Goal: Find specific page/section: Find specific page/section

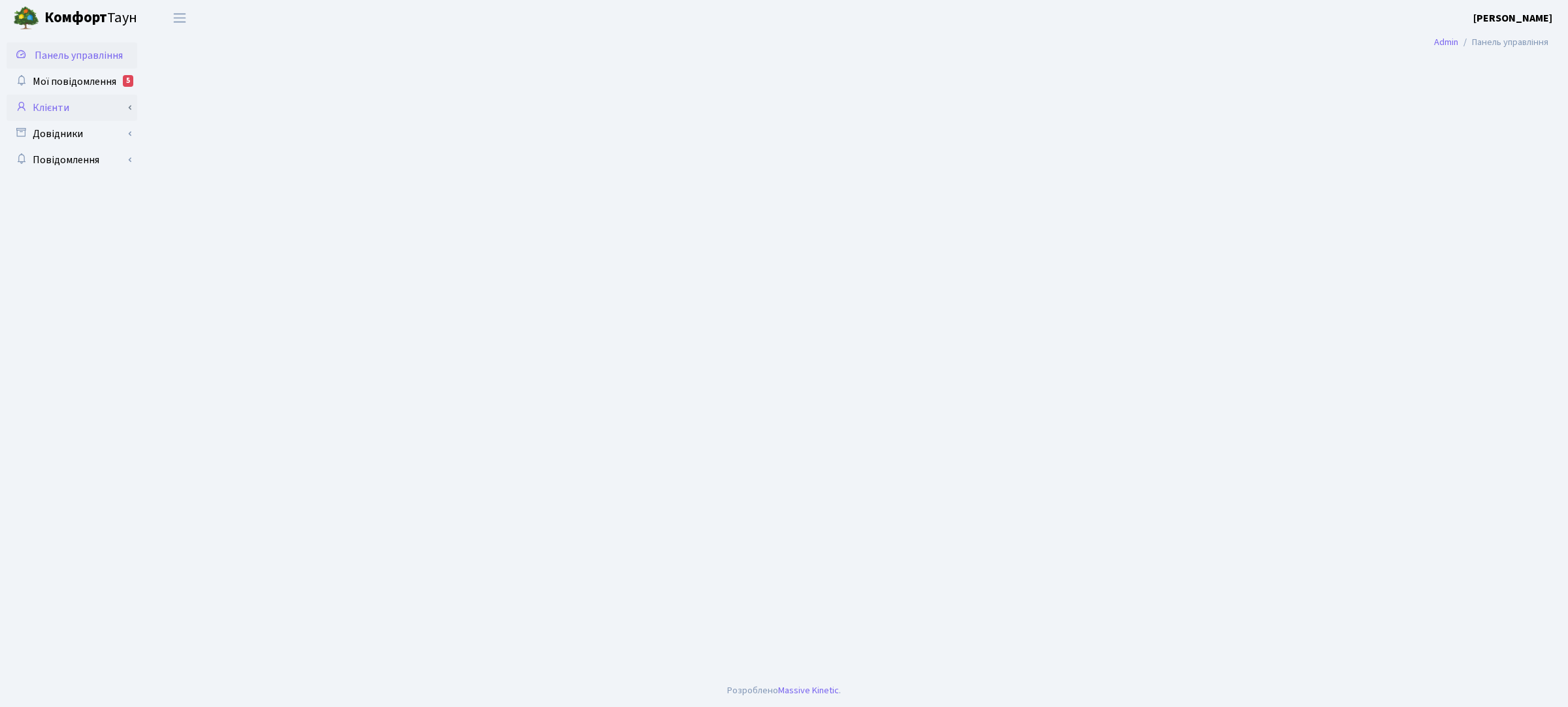
click at [63, 105] on link "Клієнти" at bounding box center [72, 107] width 131 height 26
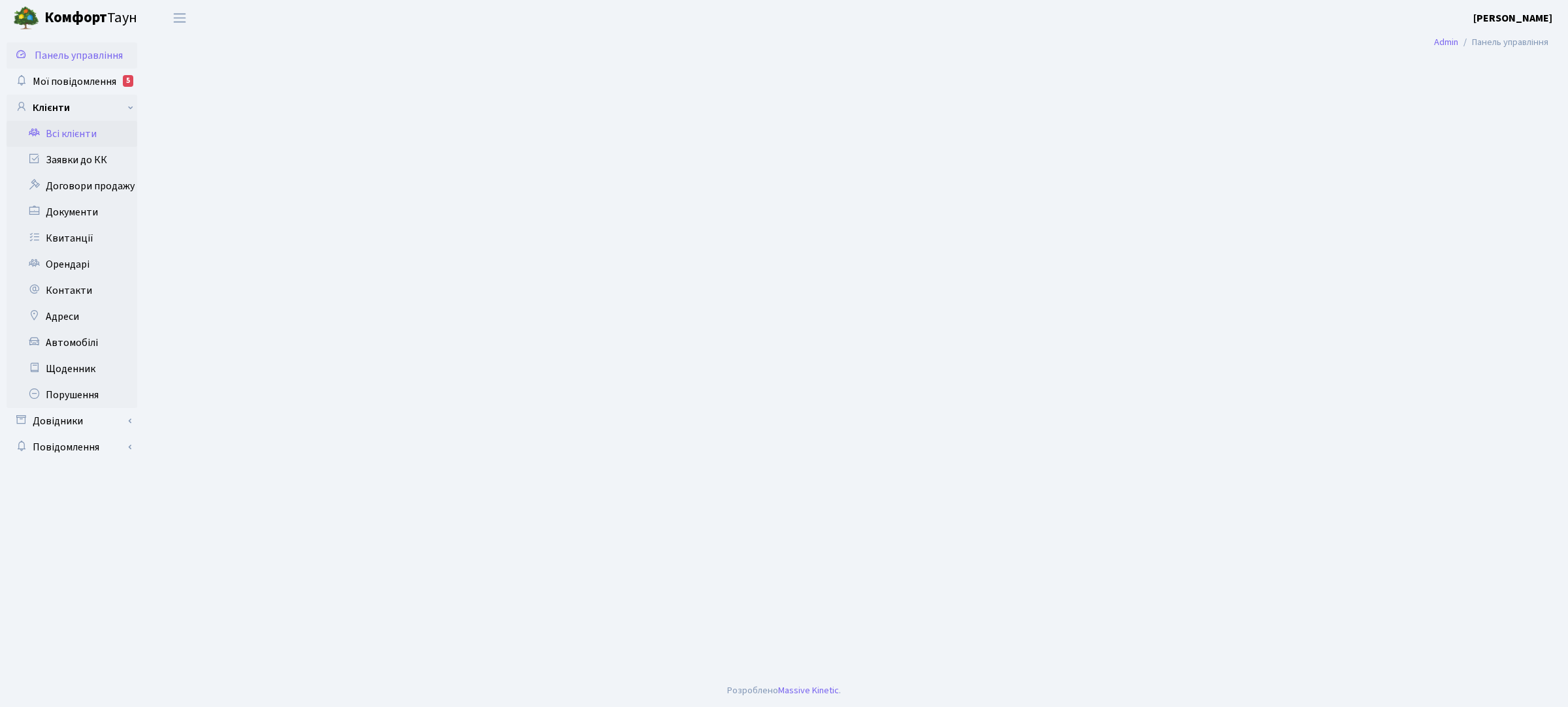
click at [83, 134] on link "Всі клієнти" at bounding box center [72, 133] width 131 height 26
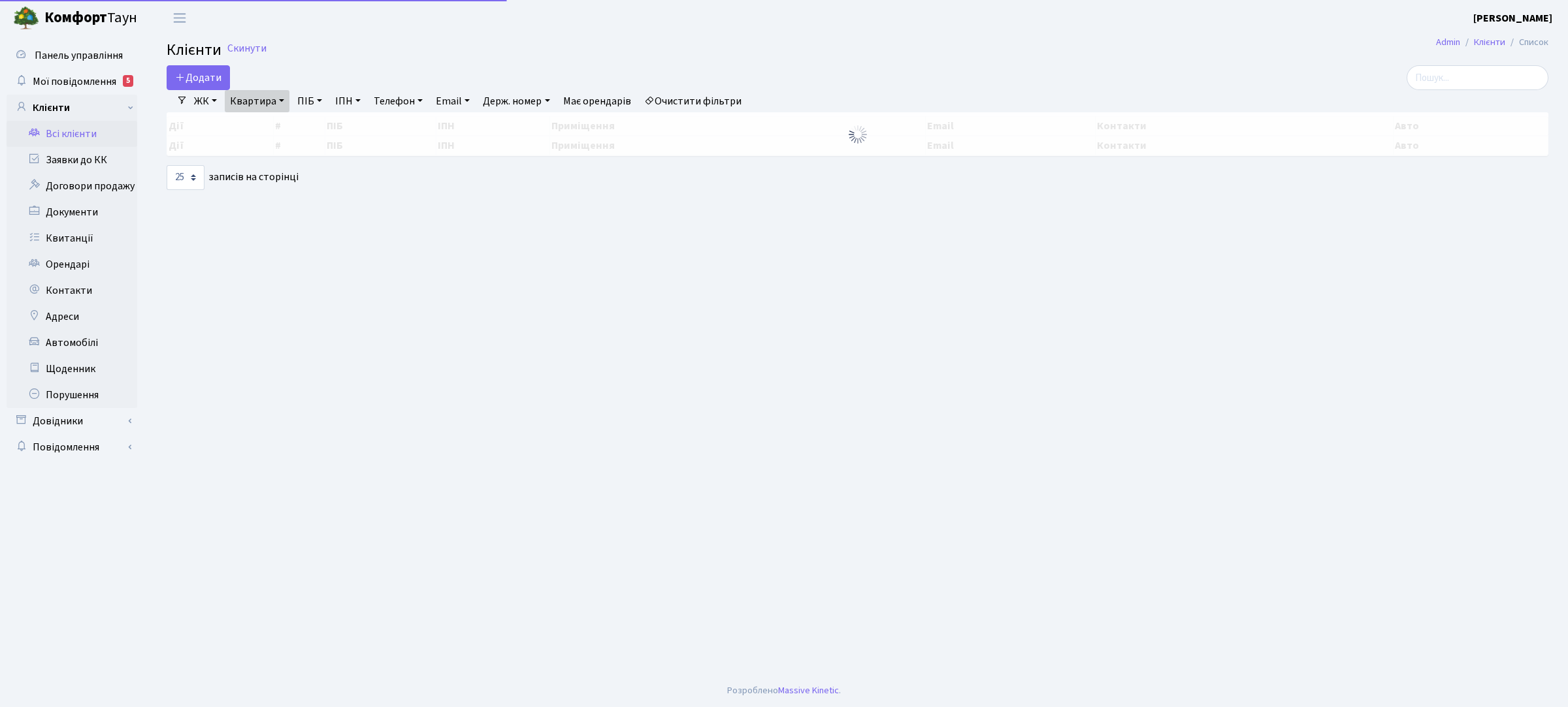
select select "25"
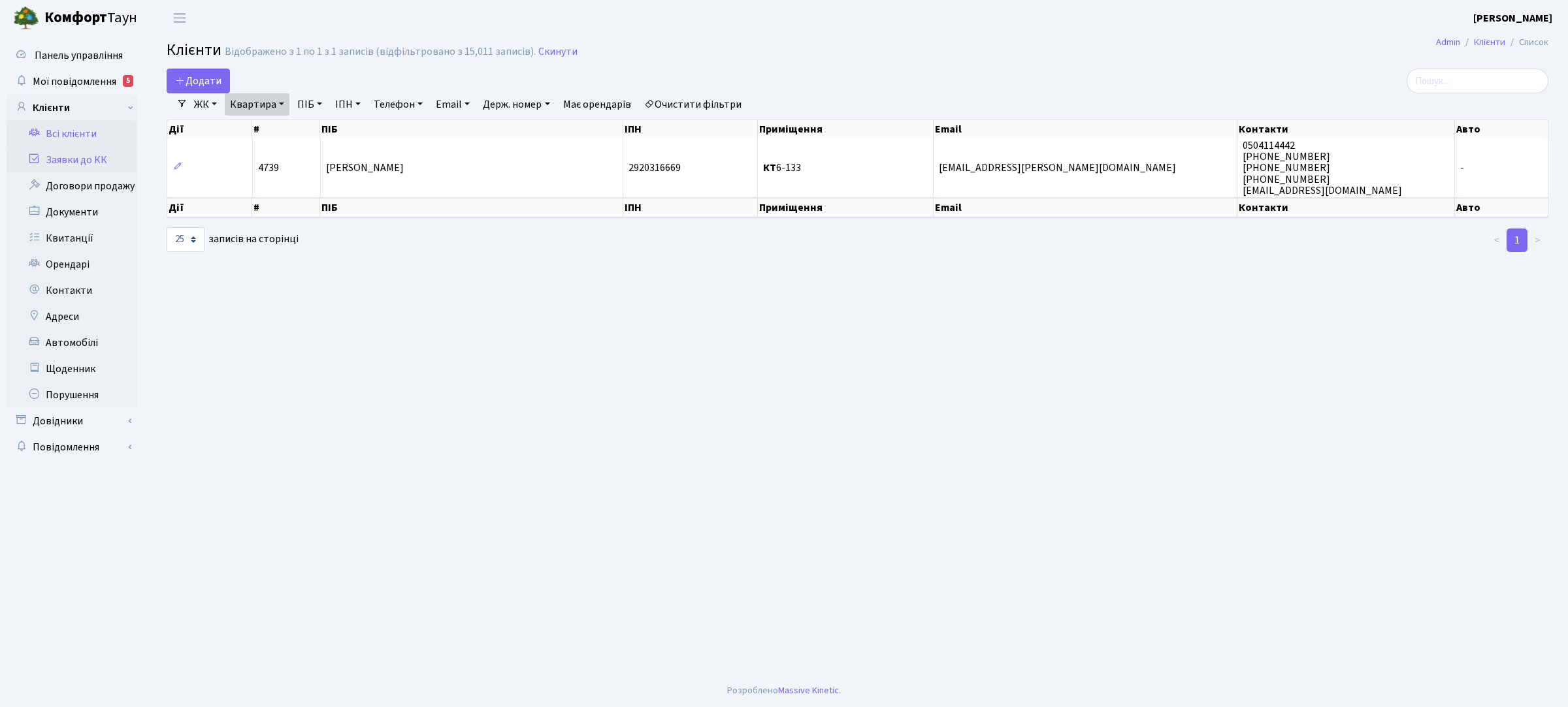
click at [72, 160] on link "Заявки до КК" at bounding box center [72, 160] width 131 height 26
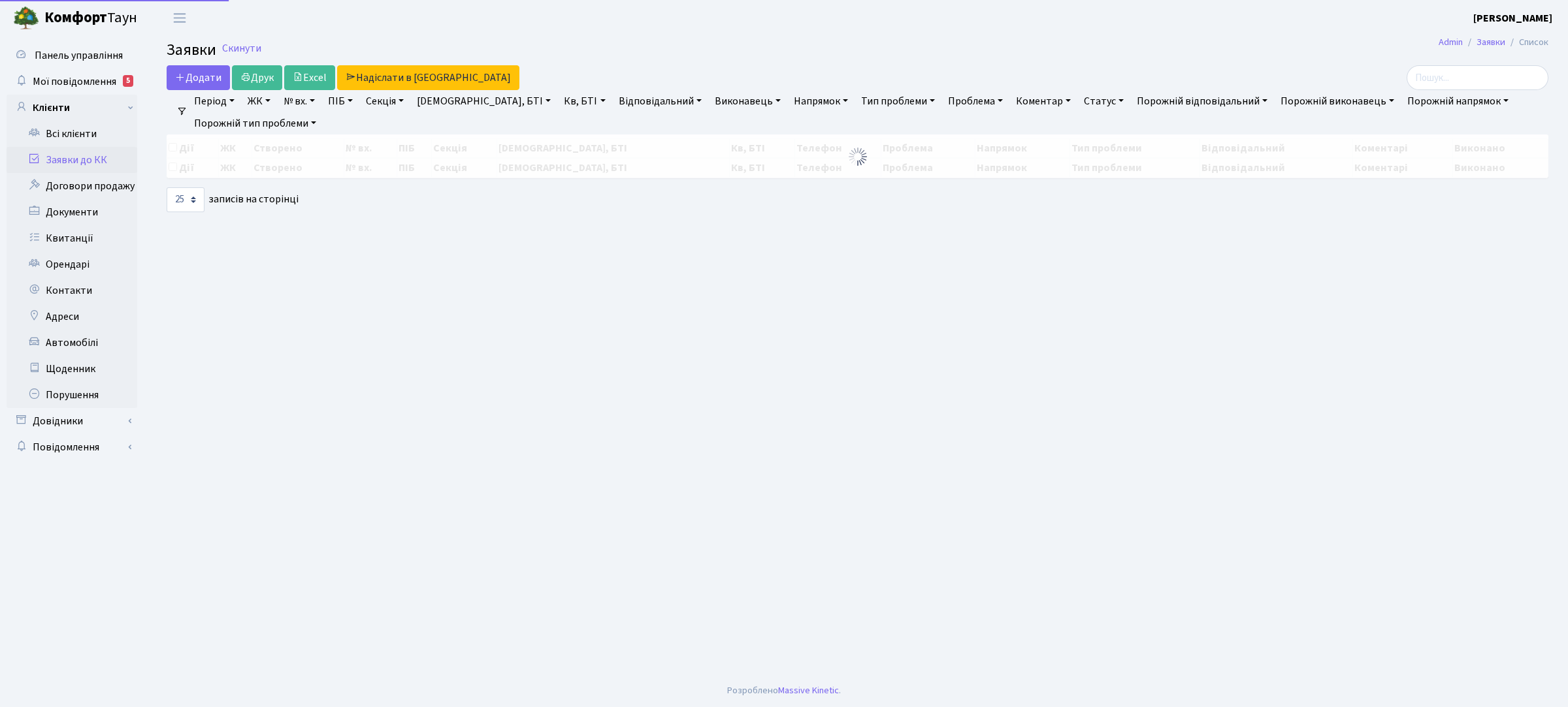
select select "25"
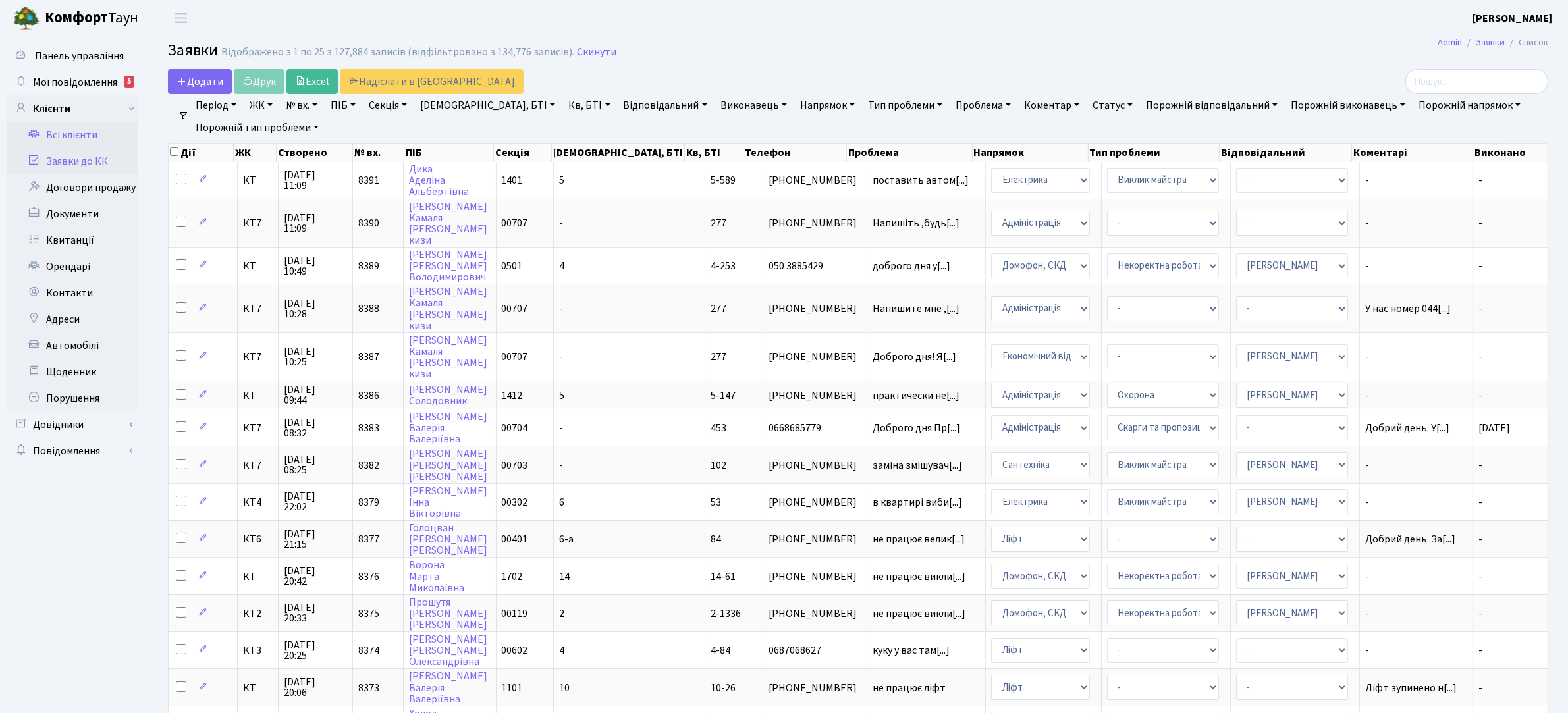
click at [93, 139] on link "Всі клієнти" at bounding box center [72, 135] width 132 height 26
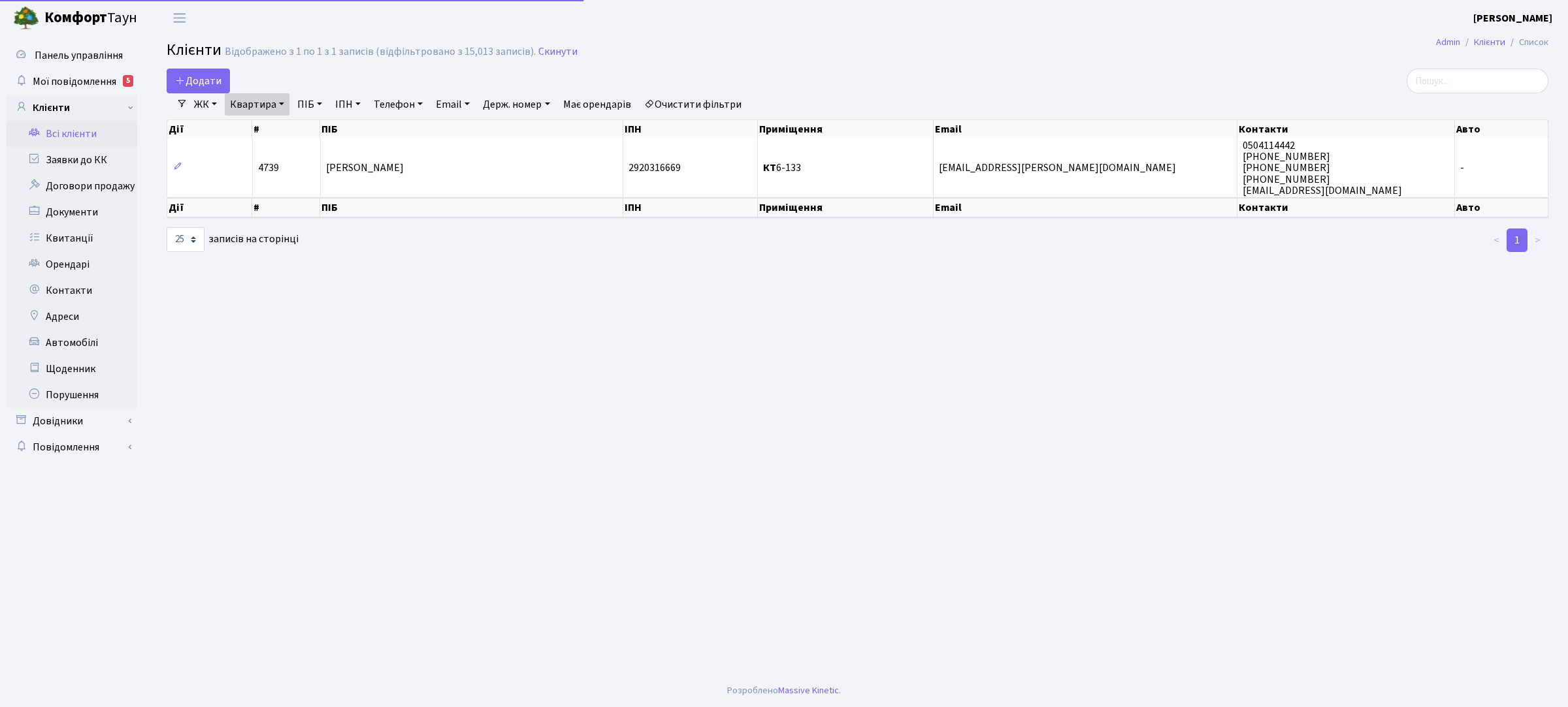
select select
select select "25"
click at [213, 103] on link "ЖК" at bounding box center [205, 104] width 34 height 22
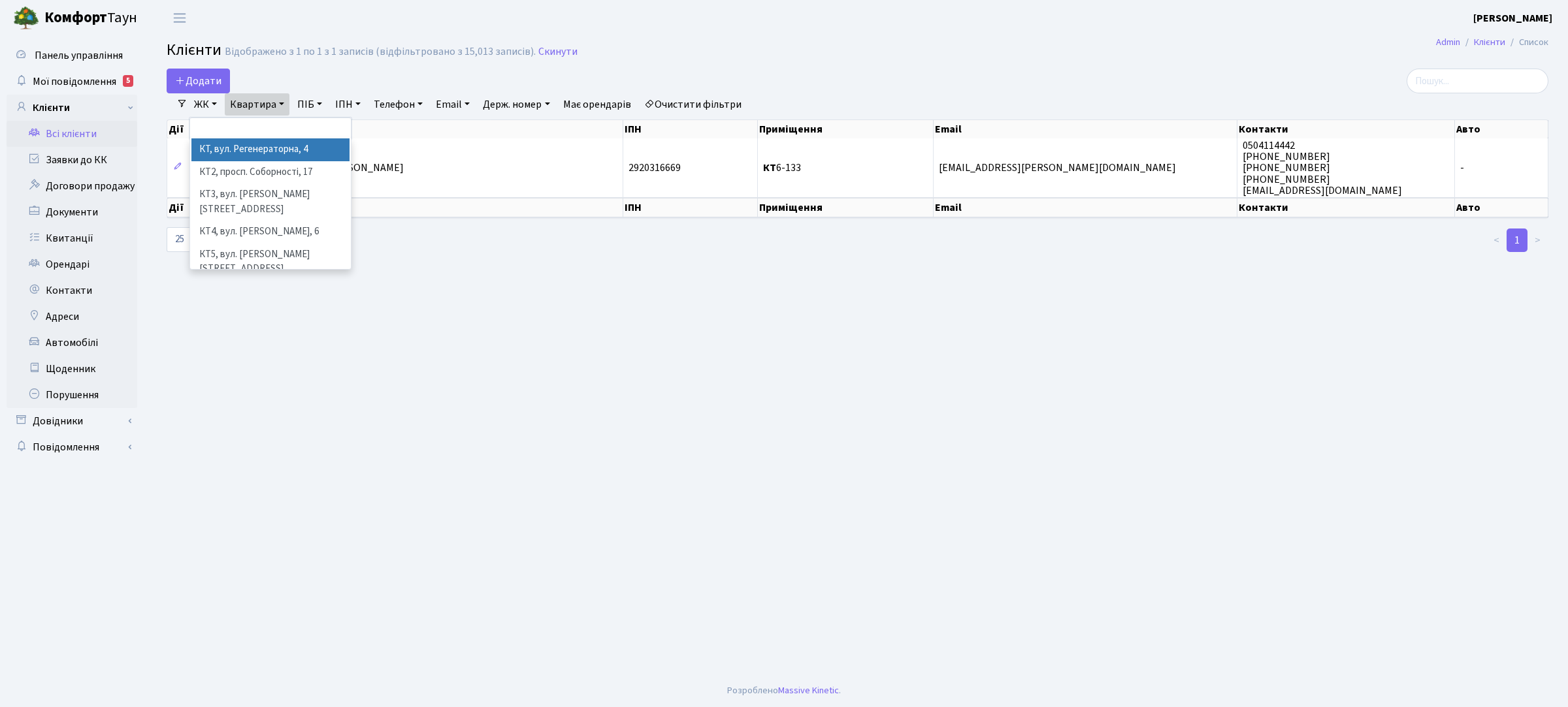
click at [245, 149] on li "КТ, вул. Регенераторна, 4" at bounding box center [271, 150] width 158 height 23
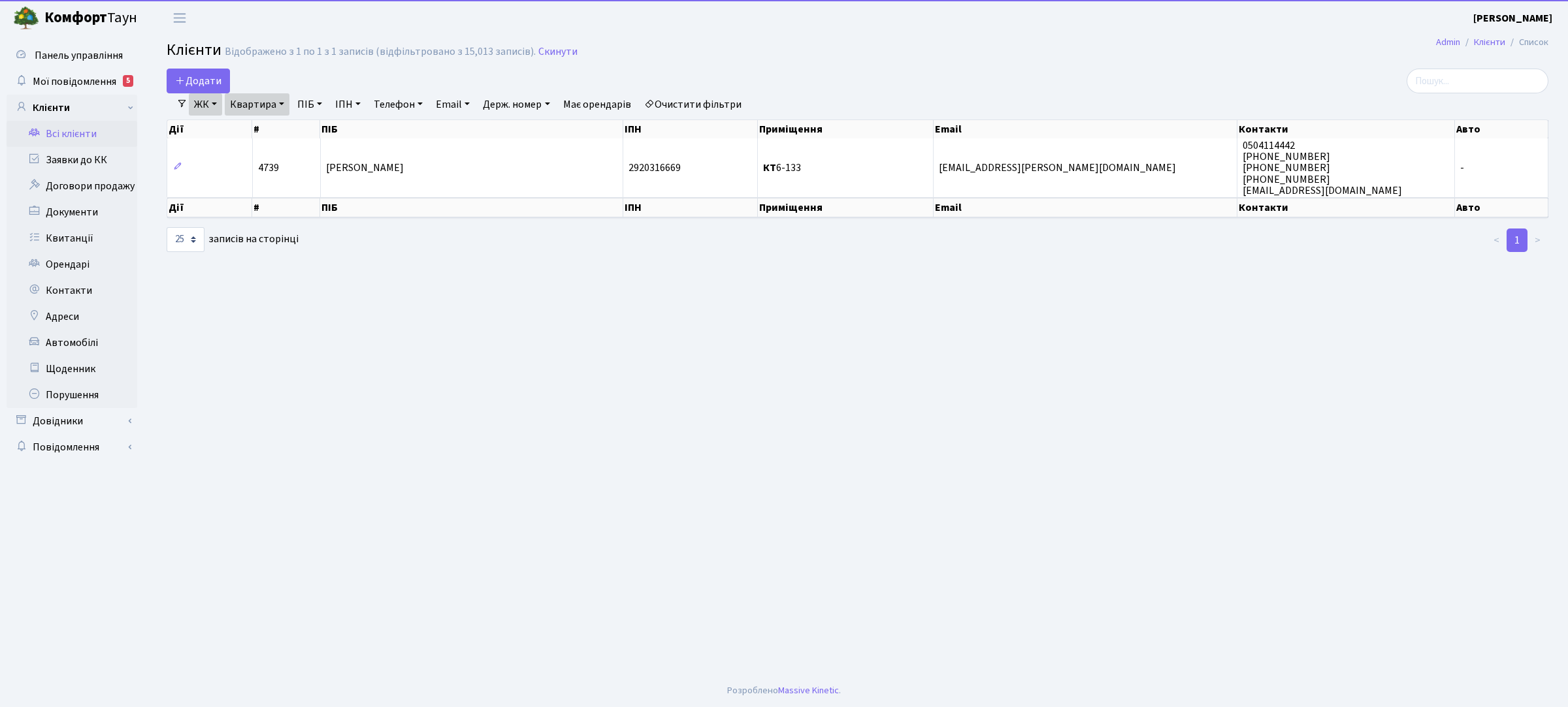
click at [272, 109] on link "Квартира" at bounding box center [257, 104] width 64 height 22
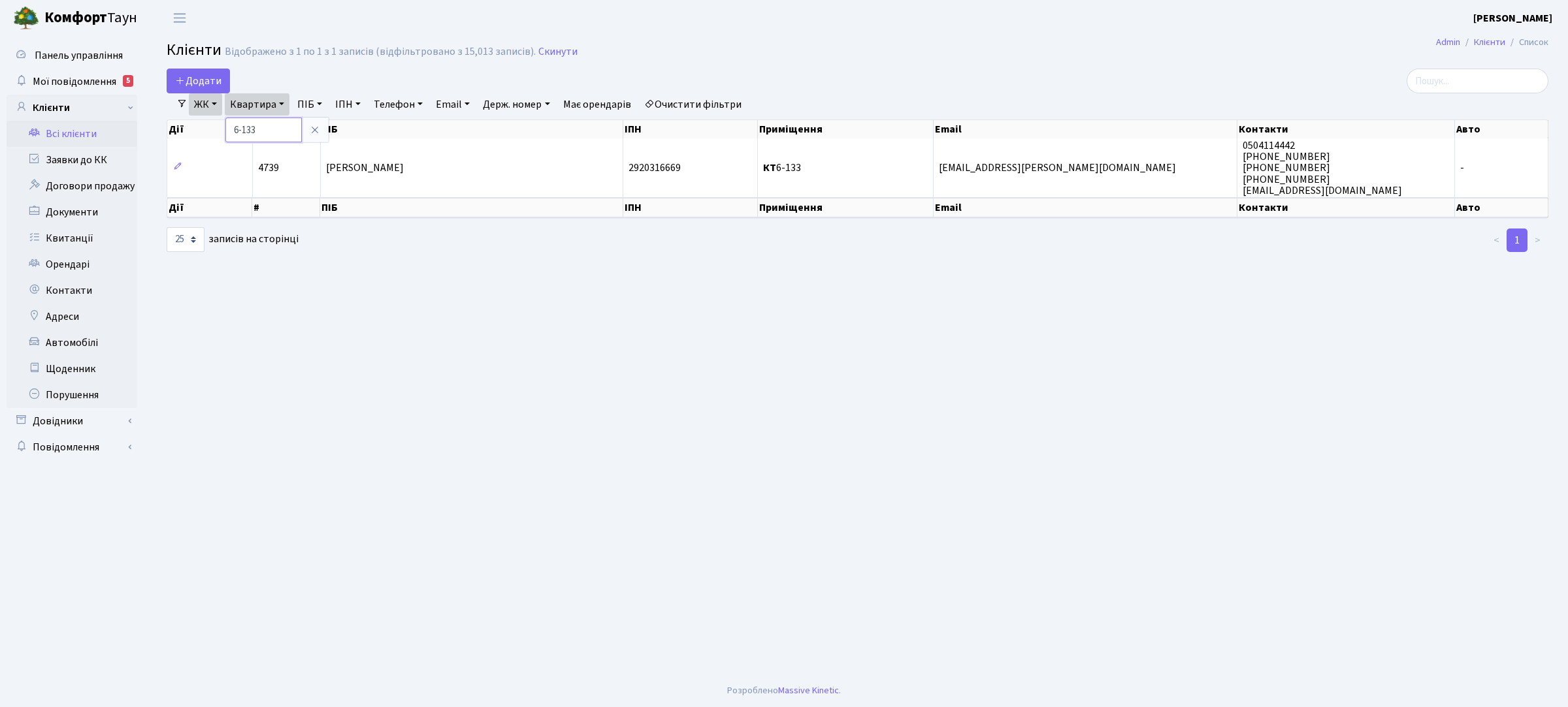
click at [259, 129] on input "6-133" at bounding box center [264, 129] width 77 height 25
type input "15-35"
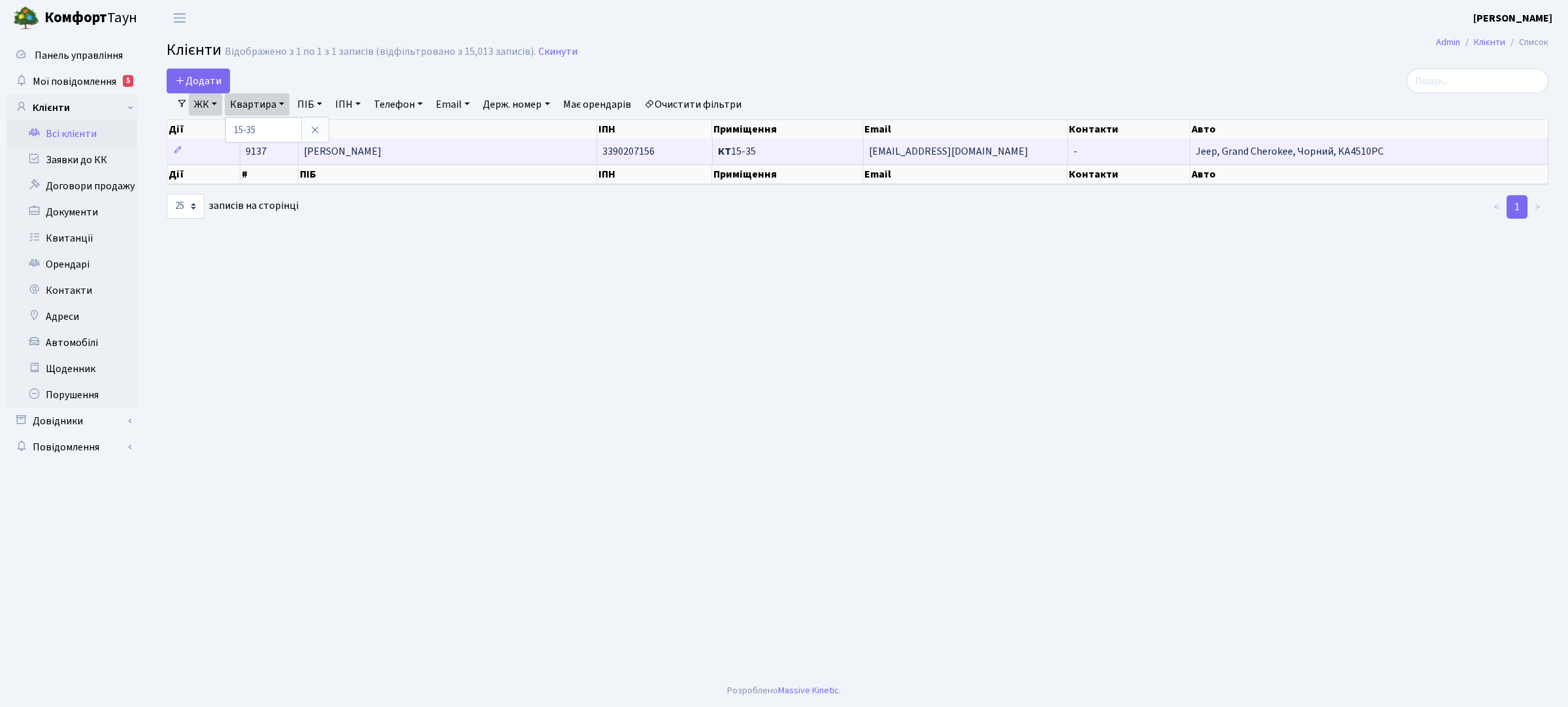
click at [1080, 148] on td "-" at bounding box center [1129, 151] width 123 height 25
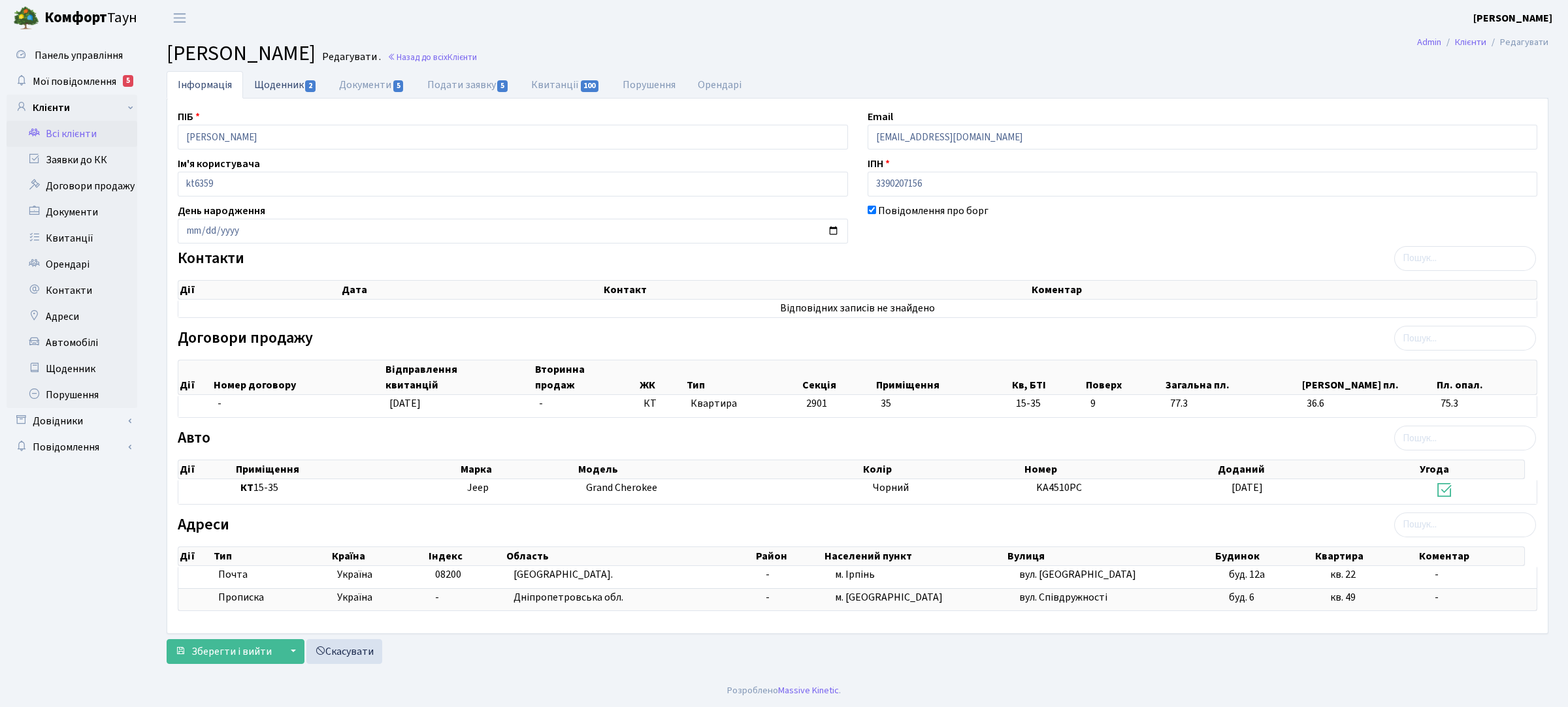
click at [295, 83] on link "Щоденник 2" at bounding box center [285, 85] width 85 height 27
select select "25"
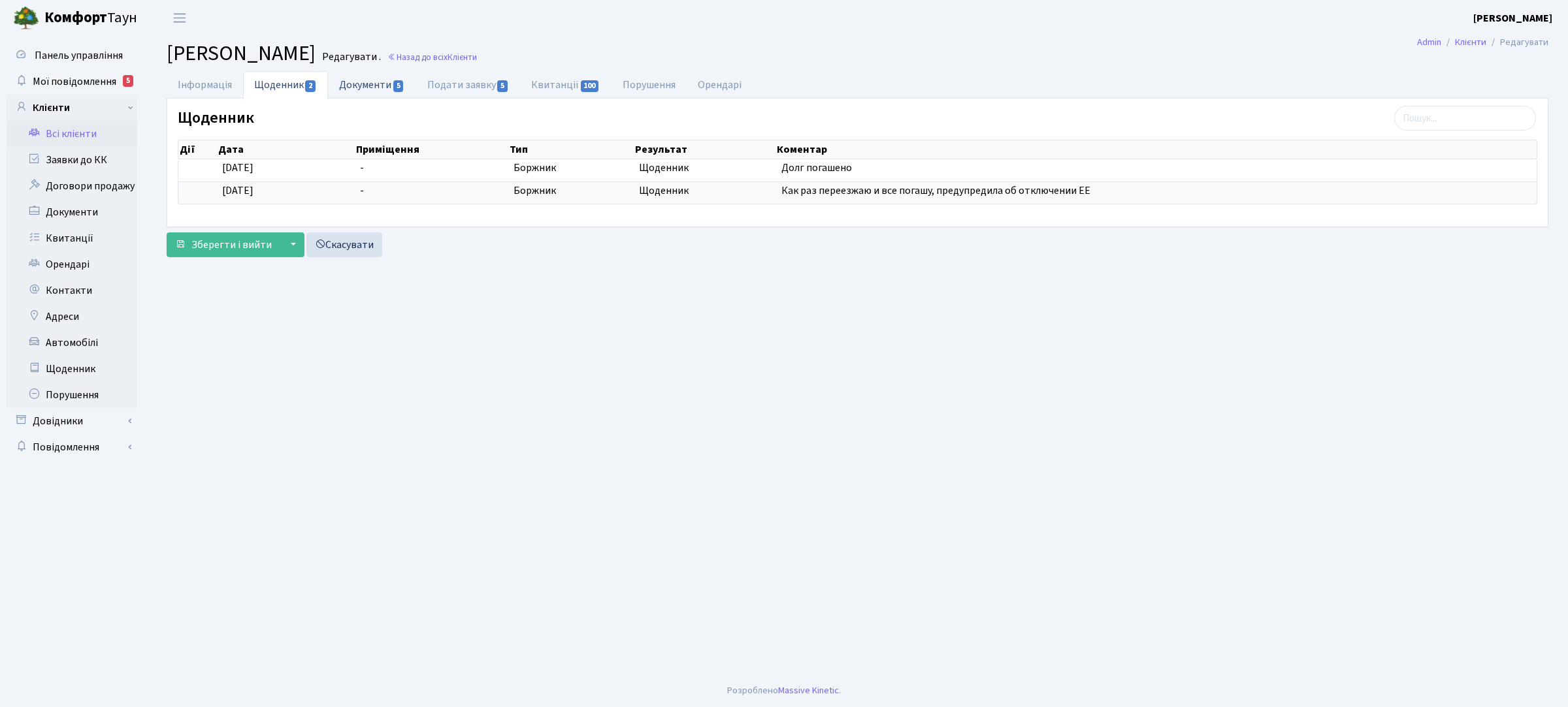
click at [351, 83] on link "Документи 5" at bounding box center [372, 85] width 87 height 27
select select "25"
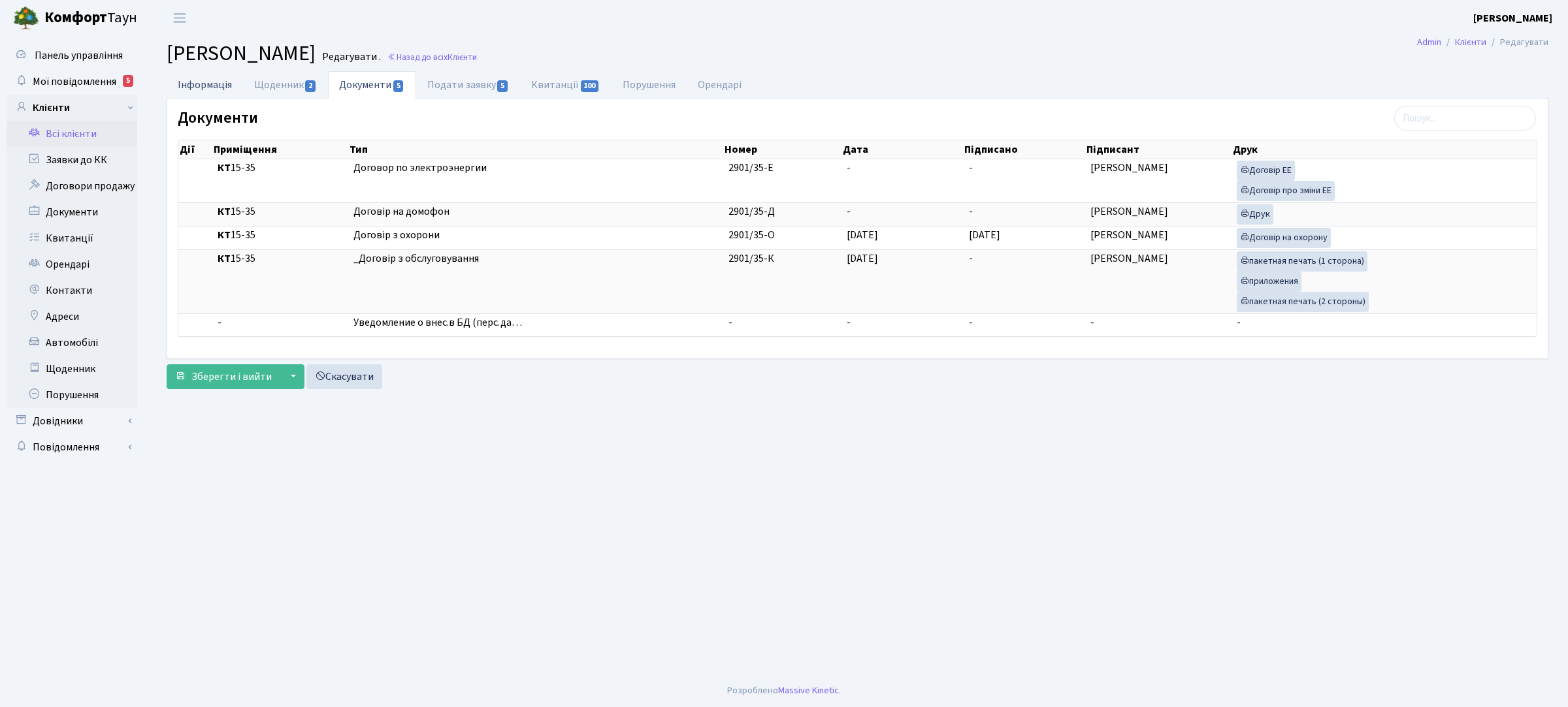
click at [217, 86] on link "Інформація" at bounding box center [205, 85] width 77 height 27
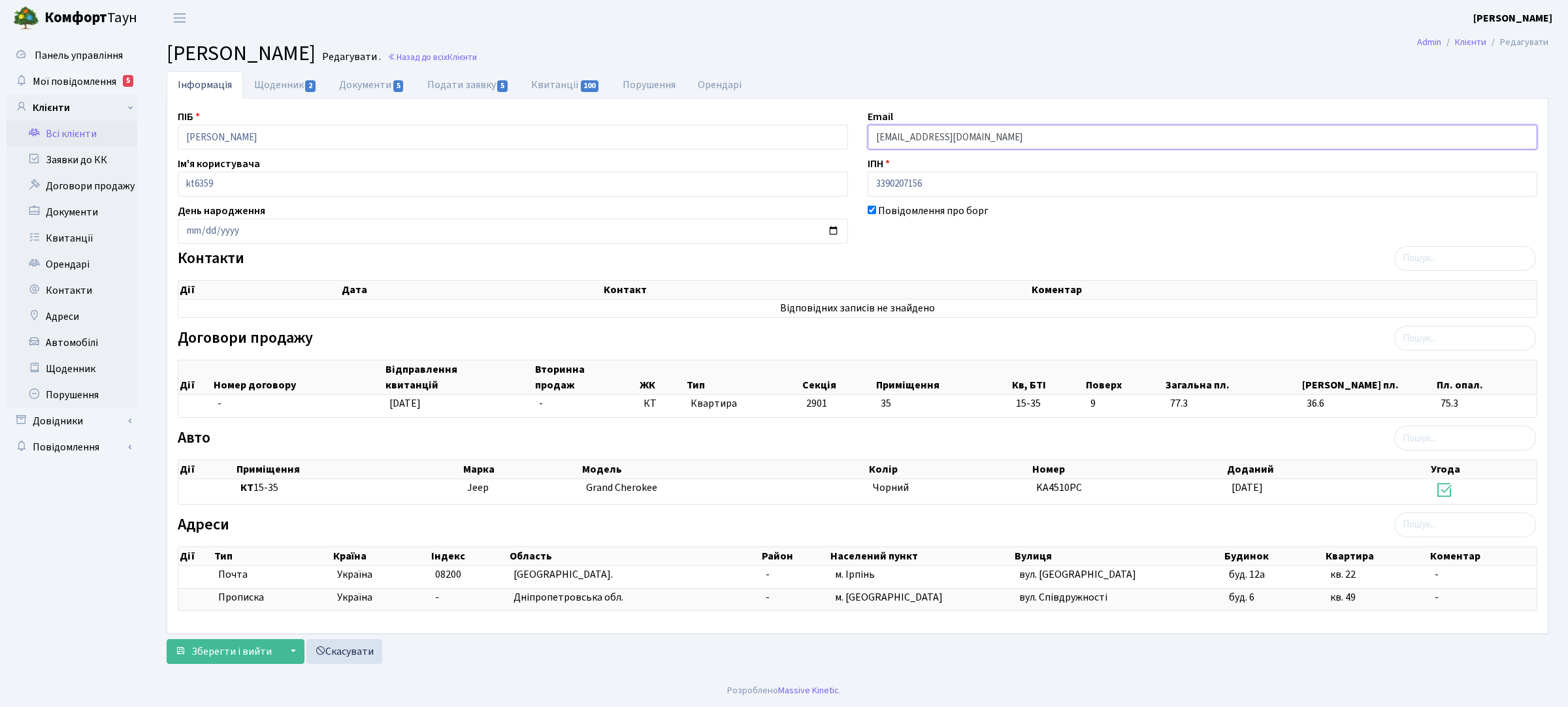
click at [952, 139] on input "vsachuk61@gmail.com" at bounding box center [1202, 137] width 670 height 25
drag, startPoint x: 985, startPoint y: 139, endPoint x: 838, endPoint y: 135, distance: 147.1
click at [838, 135] on div "ПІБ Сачук Владислав Олександрович Email vsachuk61@gmail.com Ім'я користувача kt…" at bounding box center [857, 366] width 1379 height 513
click at [83, 158] on link "Заявки до КК" at bounding box center [72, 160] width 131 height 26
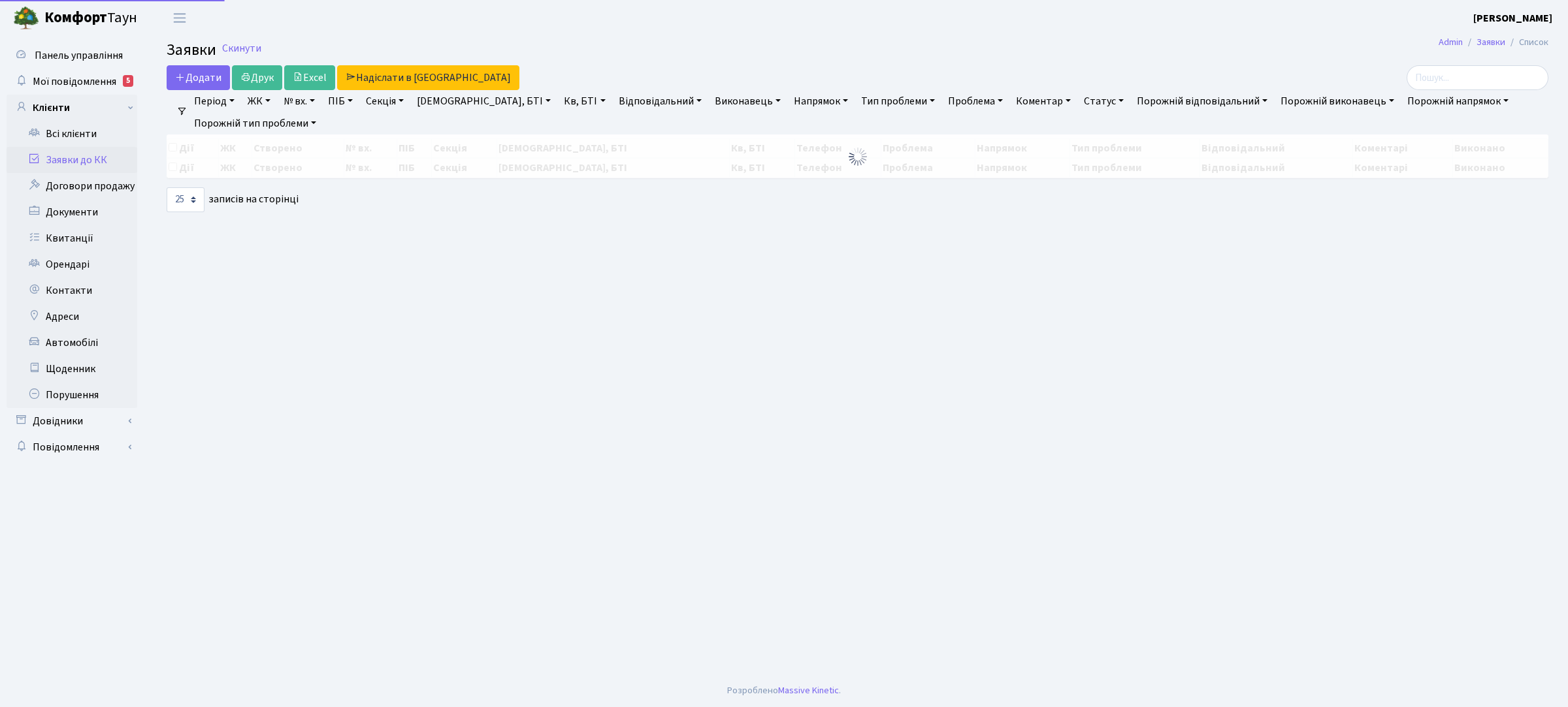
select select "25"
